Goal: Find specific page/section: Find specific page/section

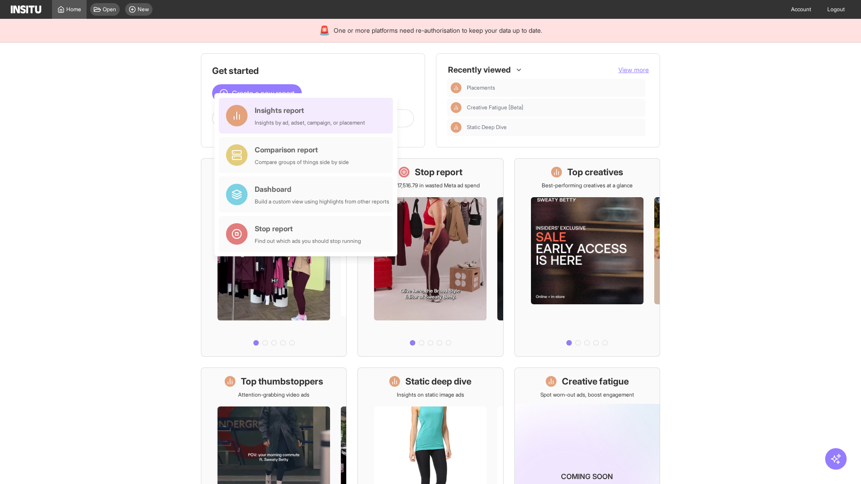
click at [308, 116] on div "Insights report Insights by ad, adset, campaign, or placement" at bounding box center [310, 116] width 110 height 22
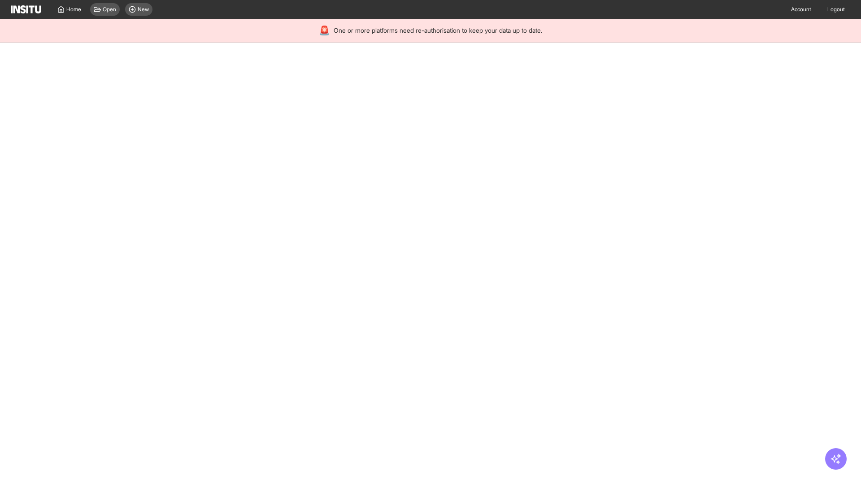
select select "**"
